Goal: Task Accomplishment & Management: Use online tool/utility

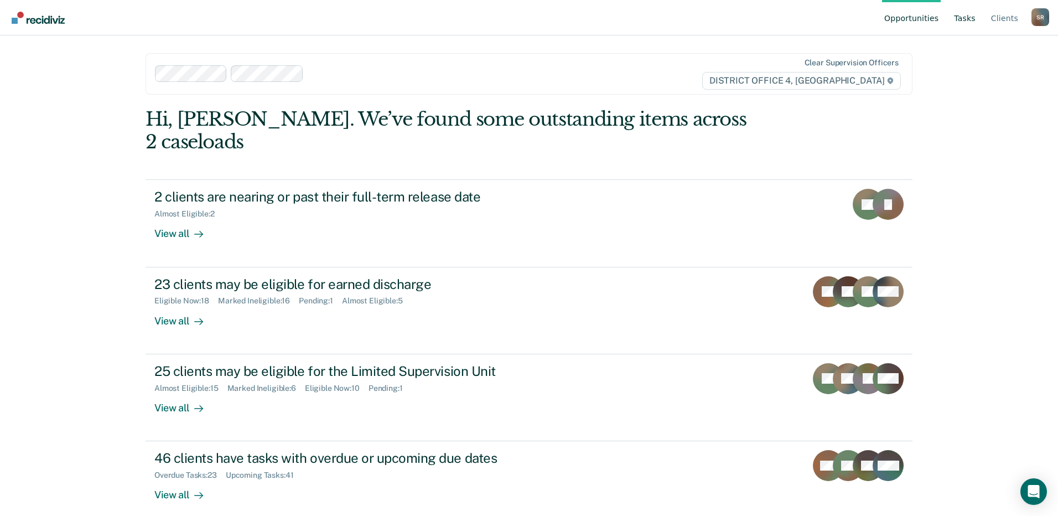
click at [958, 18] on link "Tasks" at bounding box center [965, 17] width 26 height 35
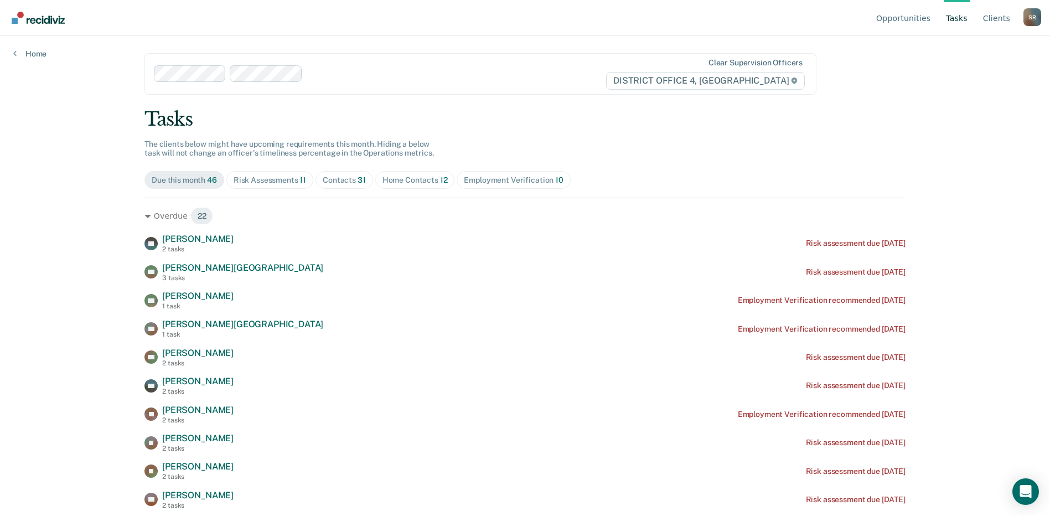
click at [341, 184] on div "Contacts 31" at bounding box center [344, 179] width 43 height 9
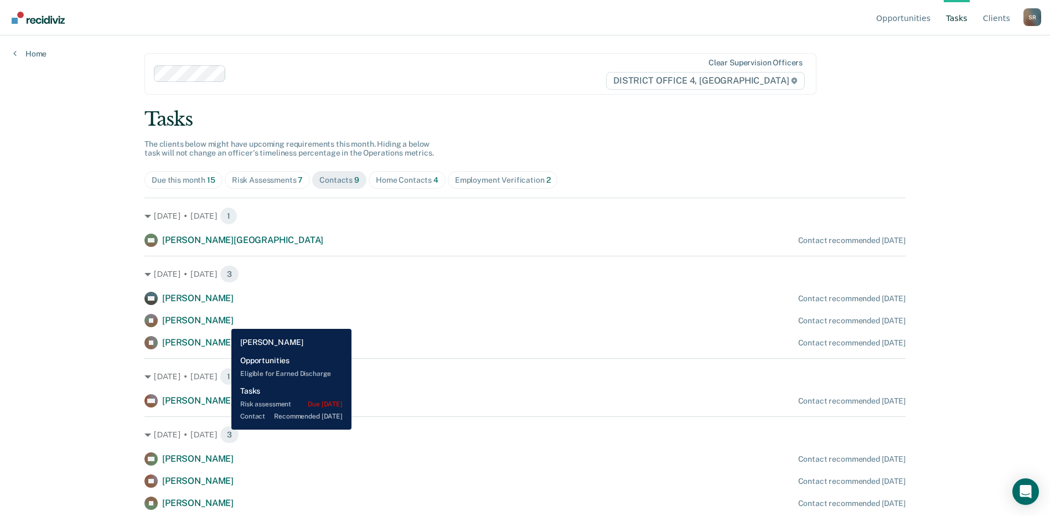
click at [223, 320] on span "[PERSON_NAME]" at bounding box center [197, 320] width 71 height 11
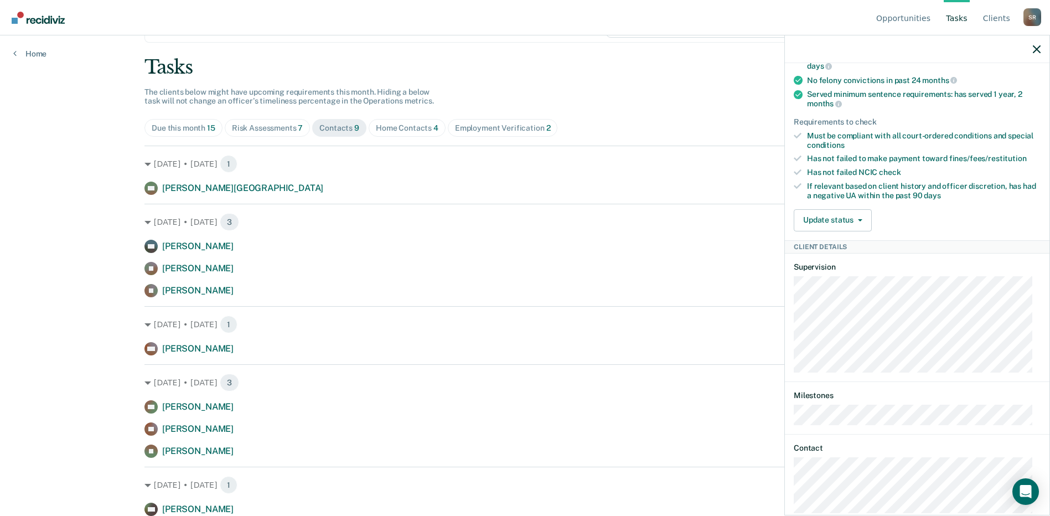
scroll to position [313, 0]
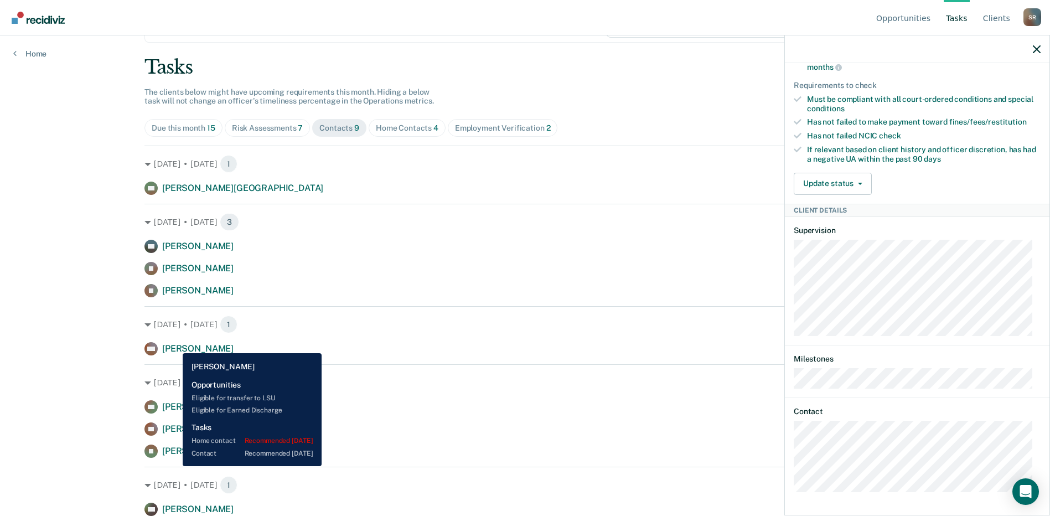
click at [174, 345] on span "[PERSON_NAME]" at bounding box center [197, 348] width 71 height 11
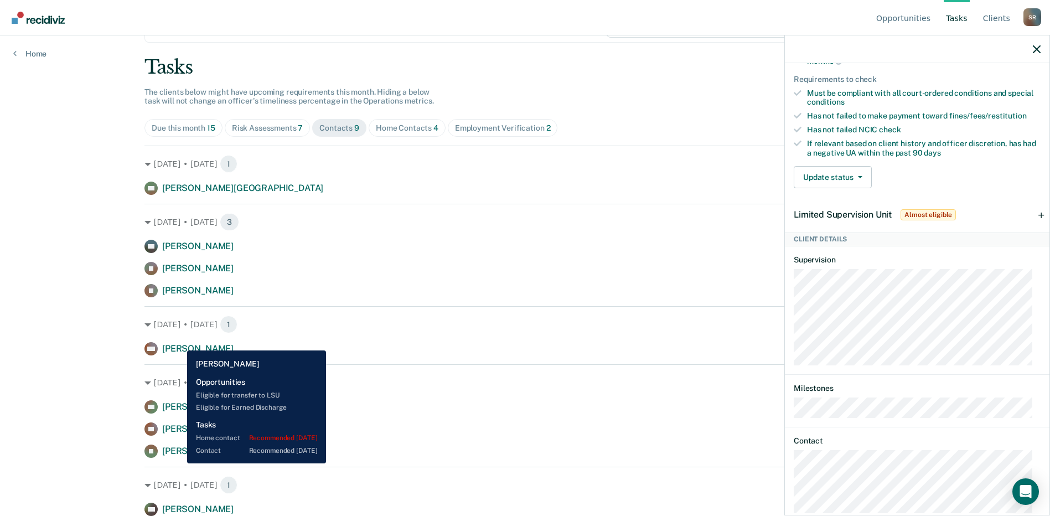
scroll to position [316, 0]
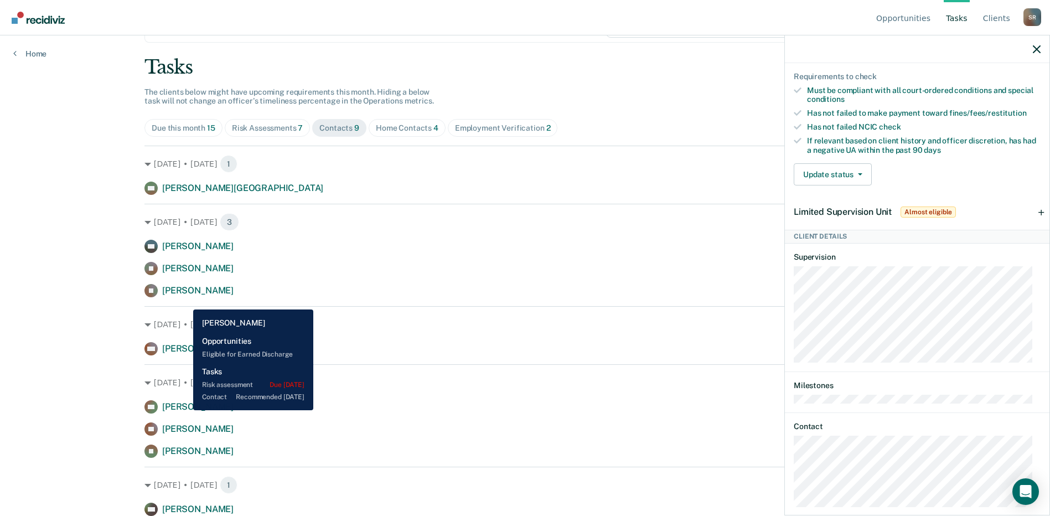
click at [185, 410] on span "[PERSON_NAME]" at bounding box center [197, 406] width 71 height 11
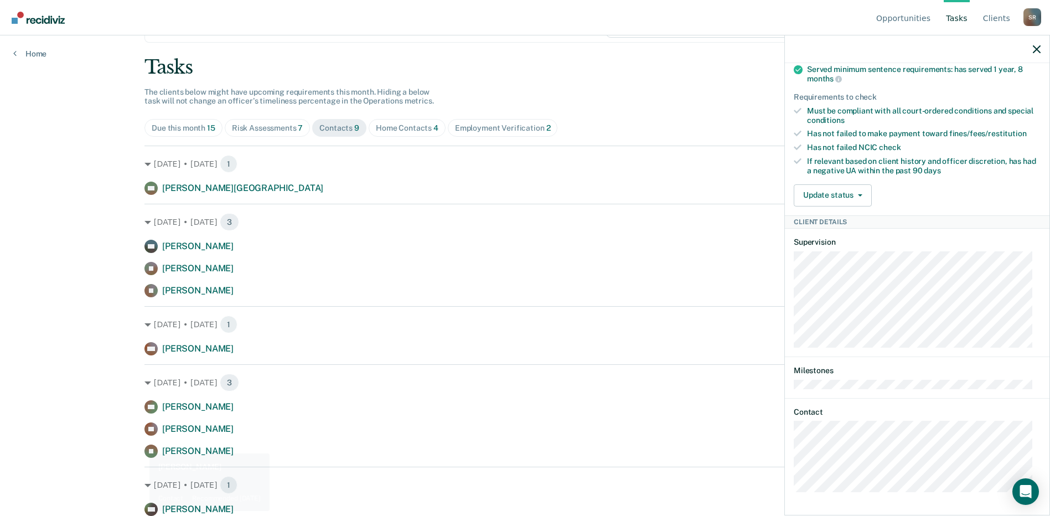
click at [60, 418] on div "Opportunities Tasks Client s [PERSON_NAME] Profile How it works Log Out Home Cl…" at bounding box center [525, 206] width 1050 height 516
click at [1039, 49] on icon "button" at bounding box center [1037, 49] width 8 height 8
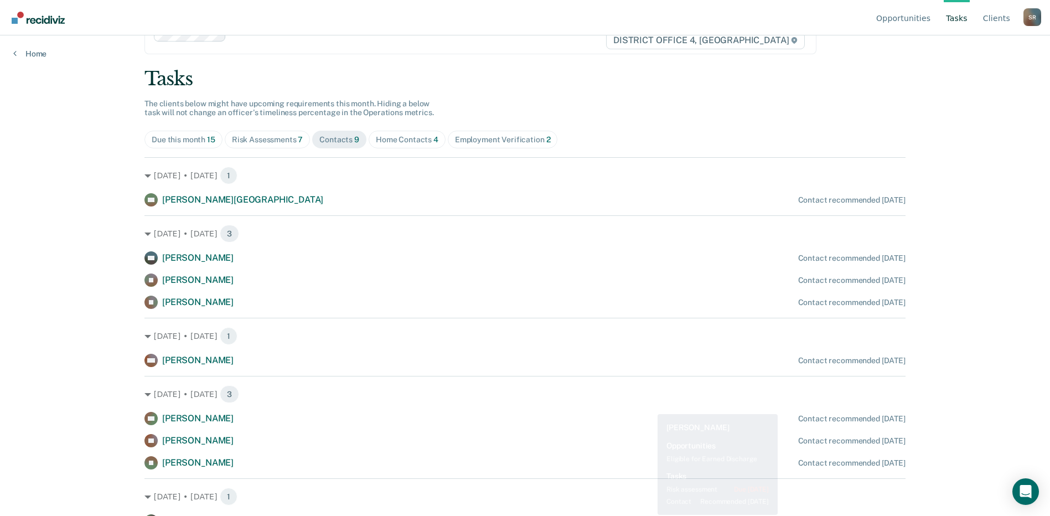
scroll to position [52, 0]
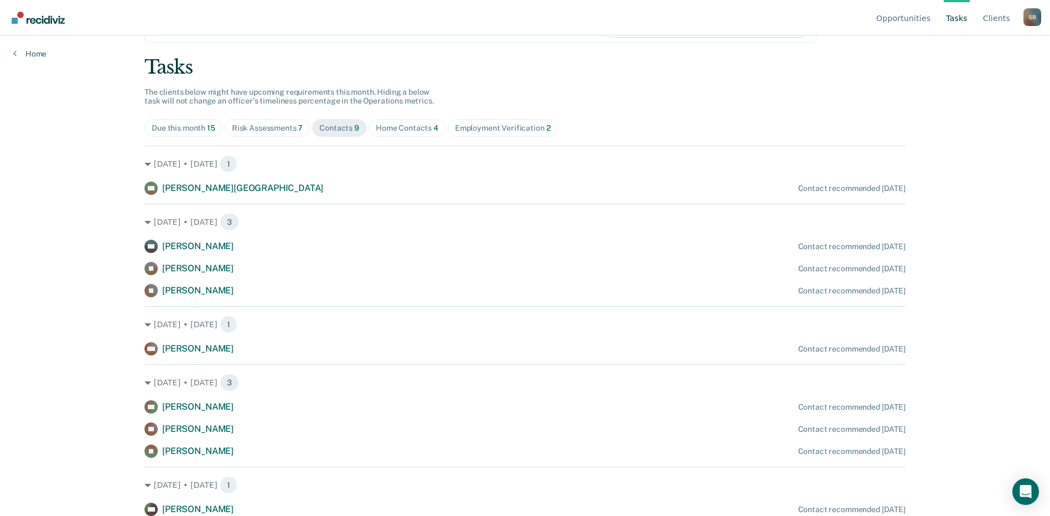
click at [380, 131] on div "Home Contacts 4" at bounding box center [407, 127] width 63 height 9
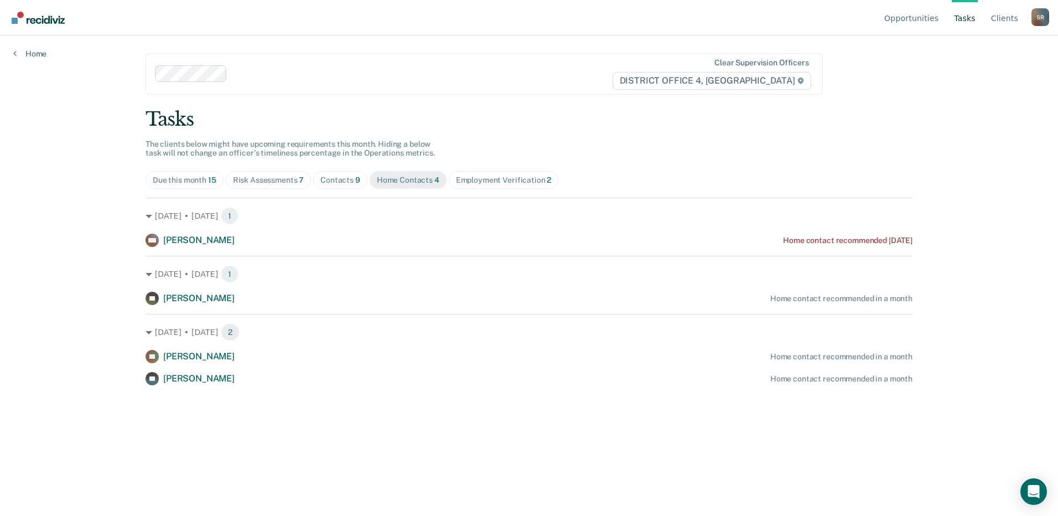
click at [349, 184] on div "Contacts 9" at bounding box center [340, 179] width 40 height 9
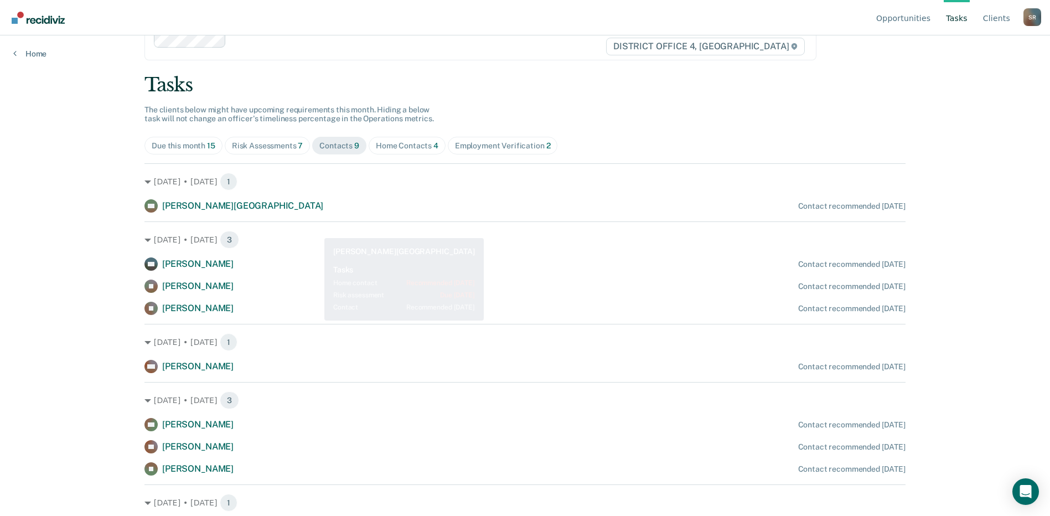
scroll to position [52, 0]
